Goal: Navigation & Orientation: Go to known website

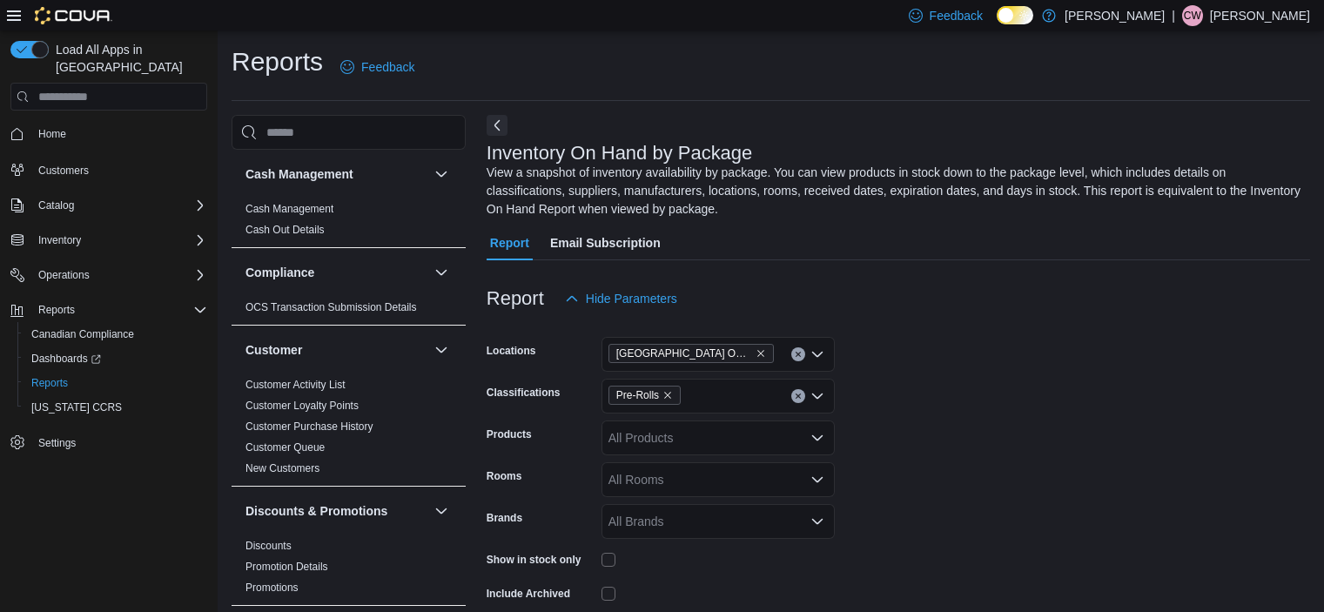
scroll to position [77, 0]
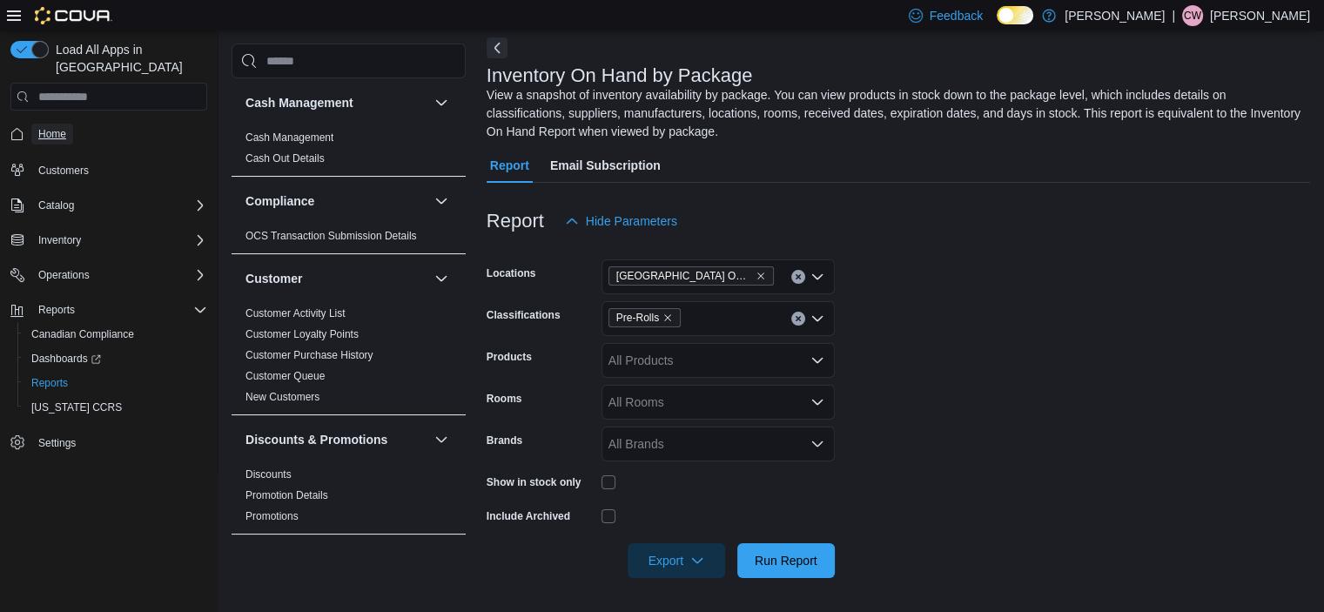
click at [60, 127] on span "Home" at bounding box center [52, 134] width 28 height 14
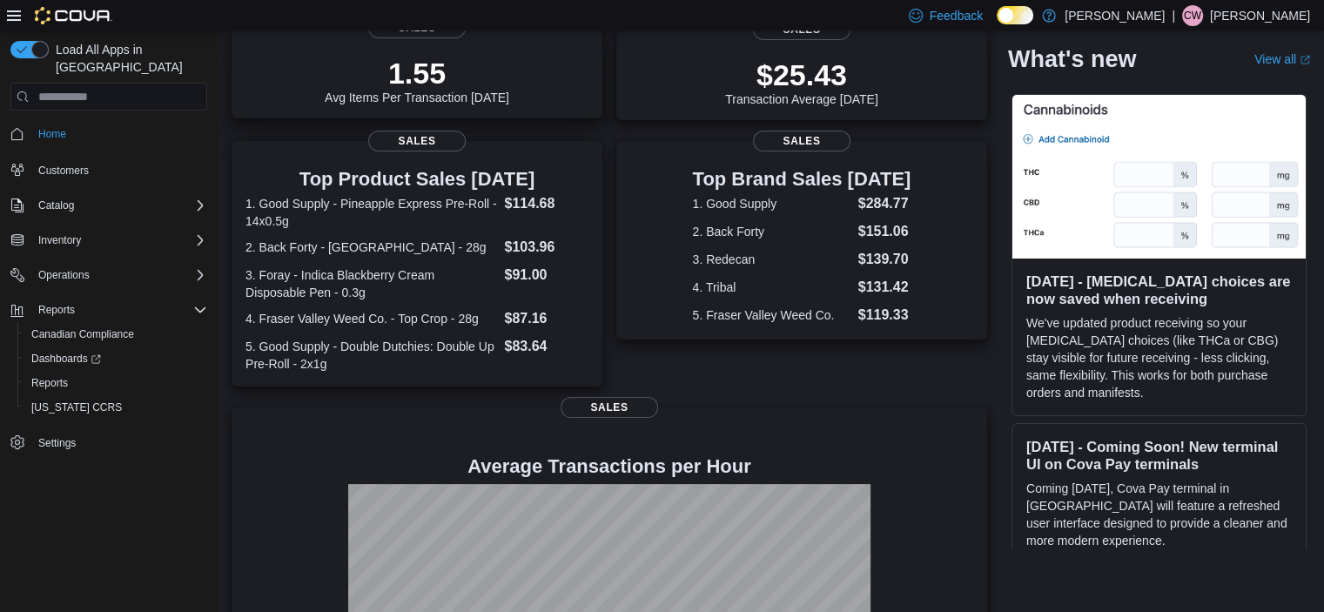
scroll to position [416, 0]
